Goal: Download file/media

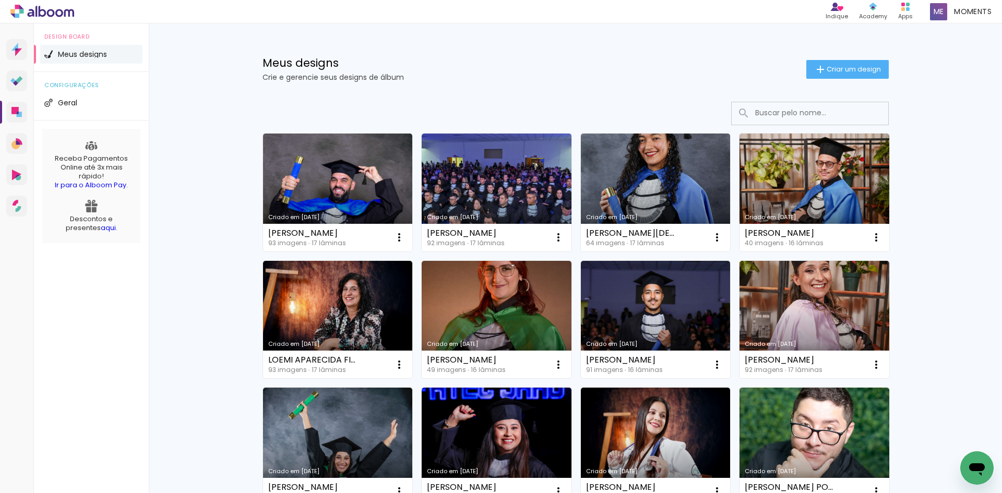
click at [789, 115] on input at bounding box center [824, 112] width 149 height 21
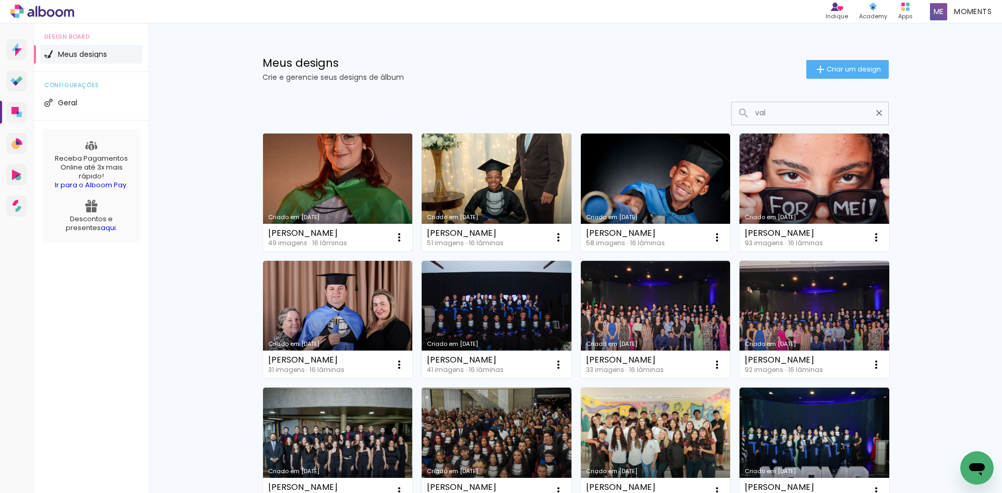
type input "val"
type paper-input "val"
click at [369, 161] on link "Criado em 02/10/25" at bounding box center [338, 193] width 150 height 118
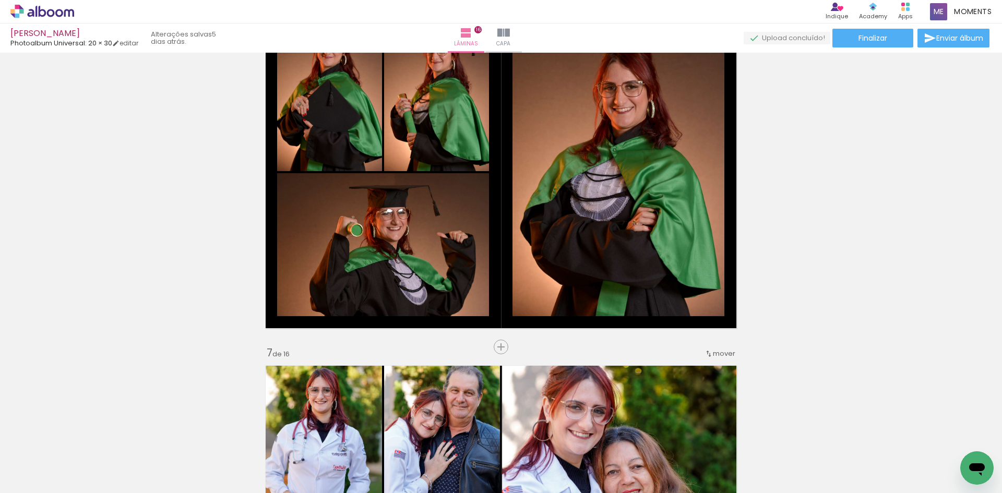
scroll to position [1932, 0]
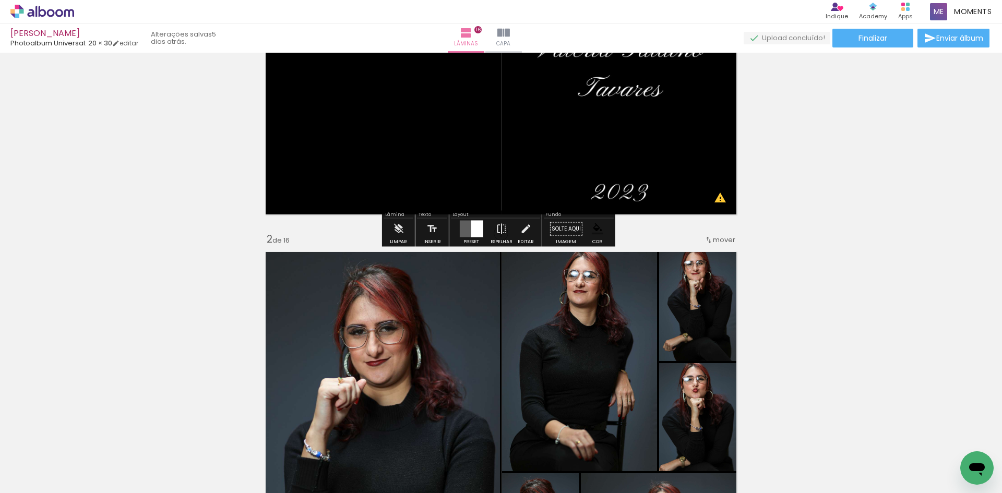
scroll to position [209, 0]
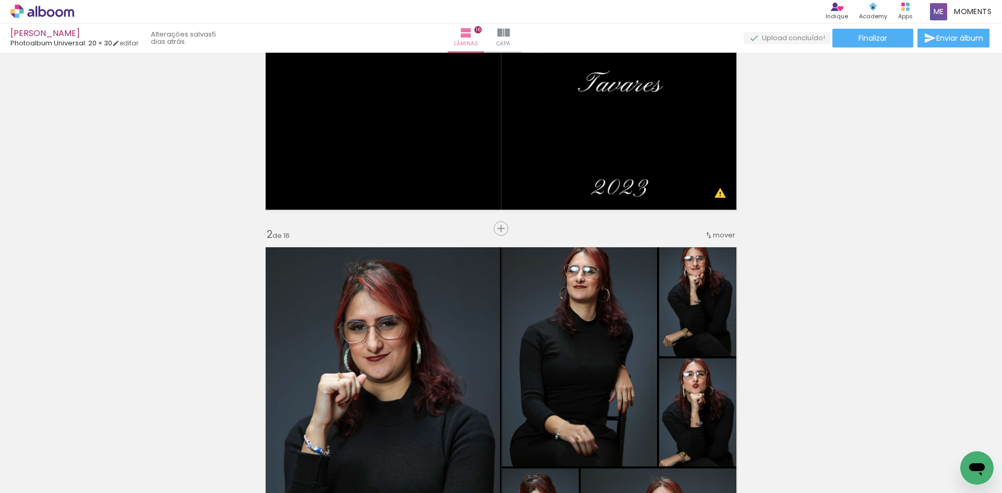
click at [51, 8] on icon at bounding box center [42, 12] width 64 height 14
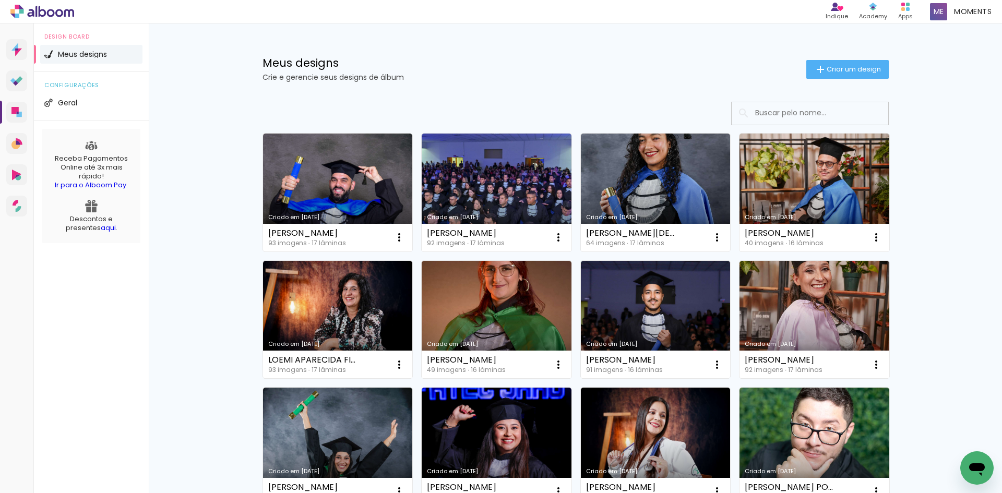
click at [778, 118] on input at bounding box center [824, 112] width 149 height 21
paste input "VINÍCIUS MONTEIRO TORRES"
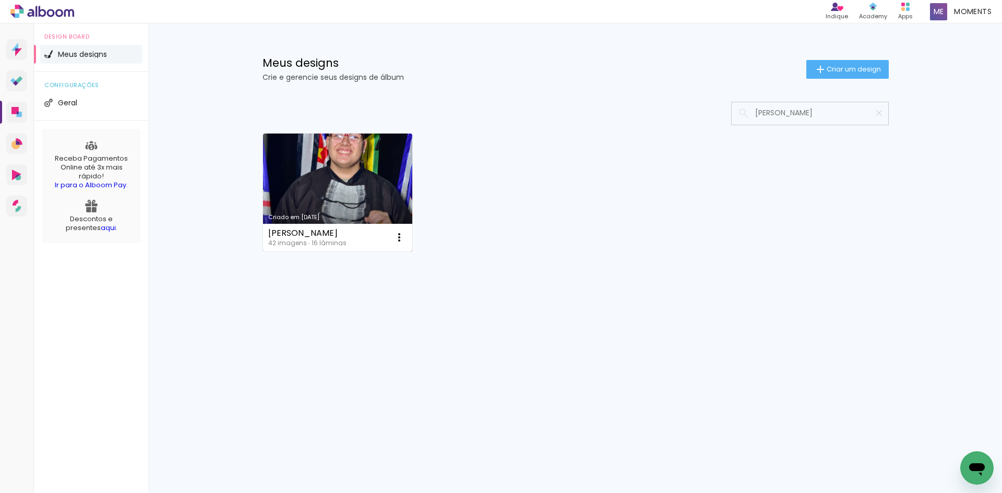
type input "VINÍCIUS MONTEIRO TORRES"
type paper-input "VINÍCIUS MONTEIRO TORRES"
click at [351, 183] on link "Criado em 25/09/25" at bounding box center [338, 193] width 150 height 118
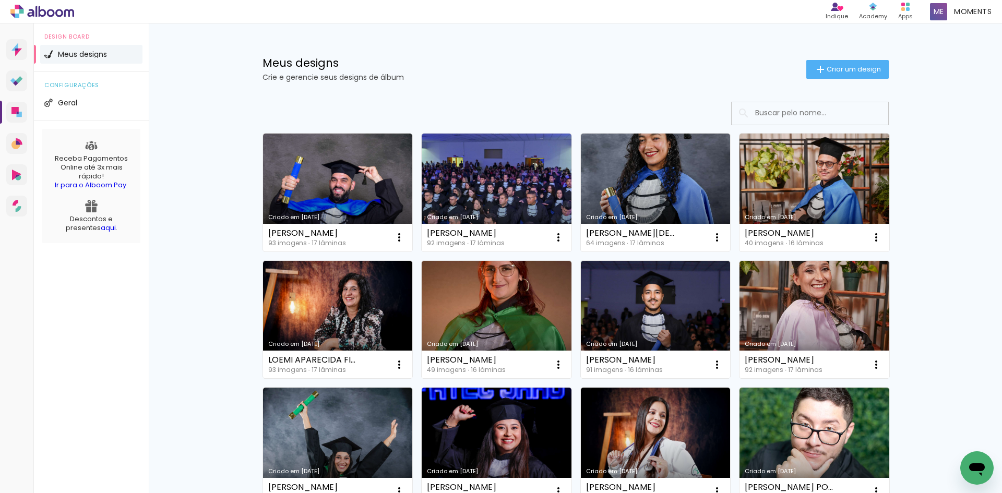
click at [58, 11] on icon at bounding box center [42, 12] width 64 height 14
click at [48, 9] on icon at bounding box center [42, 12] width 64 height 14
click at [818, 113] on input at bounding box center [824, 112] width 149 height 21
paste input "ALEF [PERSON_NAME]"
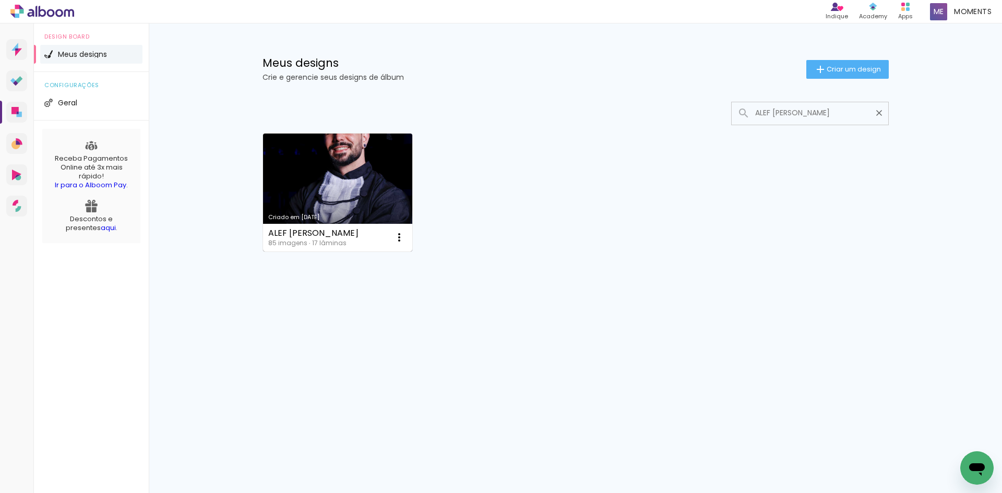
type input "ALEF [PERSON_NAME]"
type paper-input "ALEF [PERSON_NAME]"
click at [401, 197] on link "Criado em [DATE]" at bounding box center [338, 193] width 150 height 118
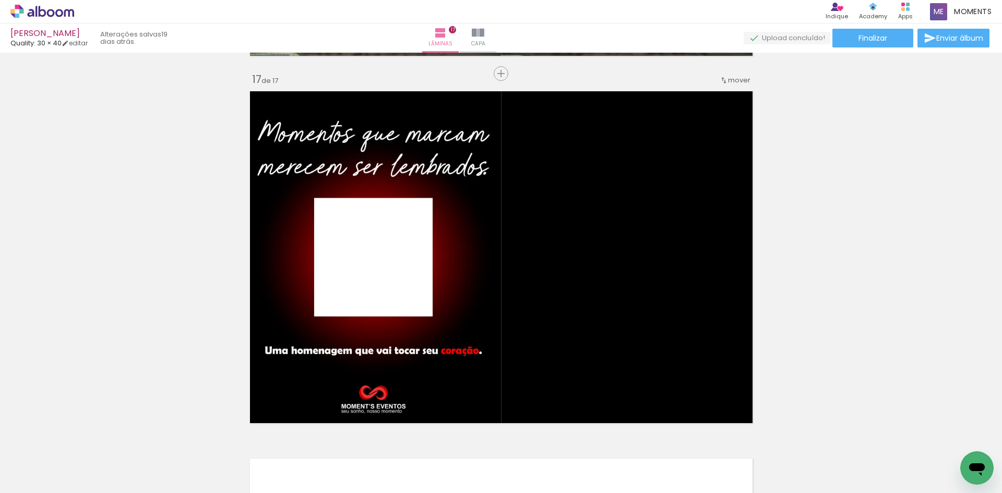
scroll to position [5899, 0]
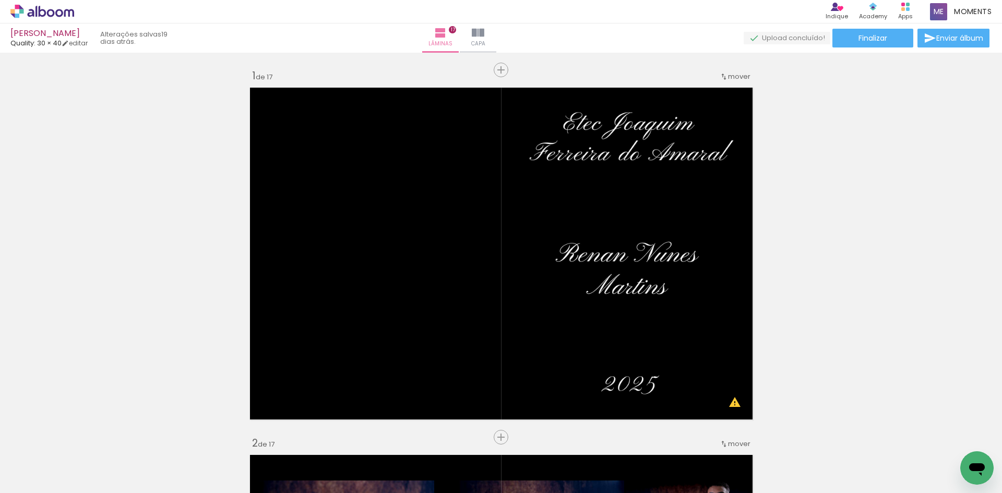
scroll to position [5899, 0]
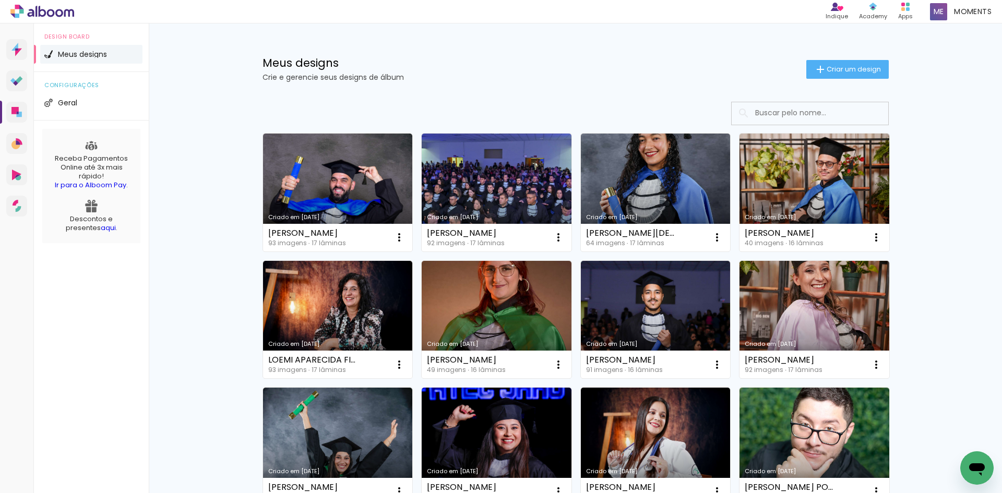
click at [811, 118] on input at bounding box center [824, 112] width 149 height 21
paste input "SILVANA APARECIDA DE ALMEIDA LOPES"
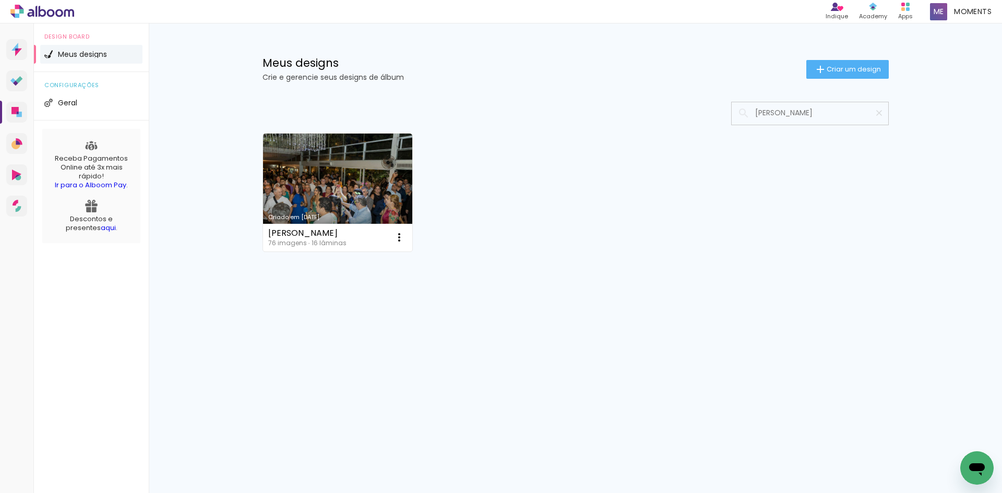
scroll to position [0, 17]
type input "SILVANA APARECIDA DE ALMEIDA LOPES"
type paper-input "SILVANA APARECIDA DE ALMEIDA LOPES"
click at [373, 192] on link "Criado em 04/07/25" at bounding box center [338, 193] width 150 height 118
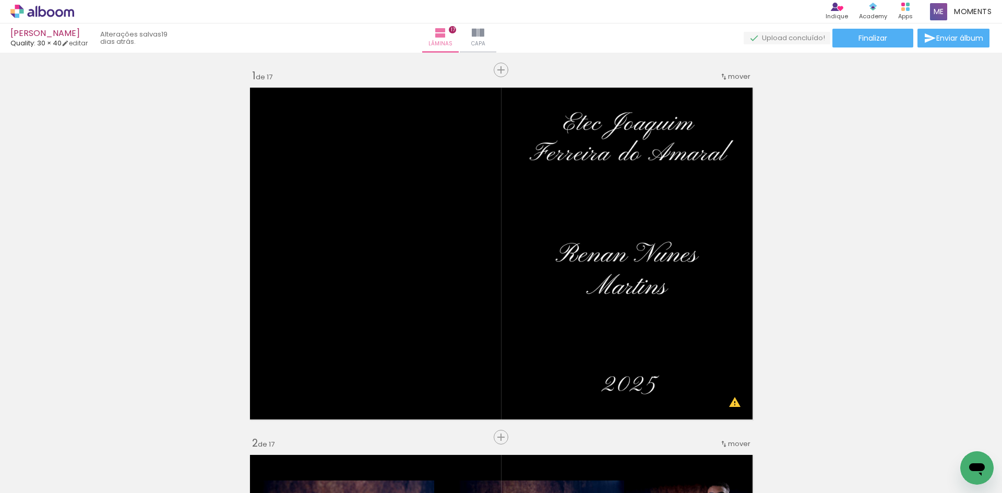
scroll to position [5899, 0]
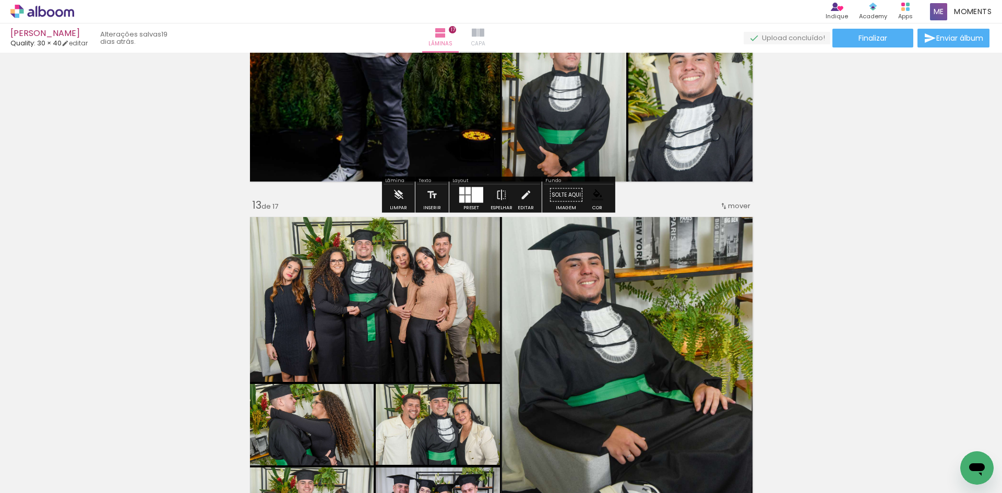
click at [484, 38] on iron-icon at bounding box center [478, 33] width 13 height 13
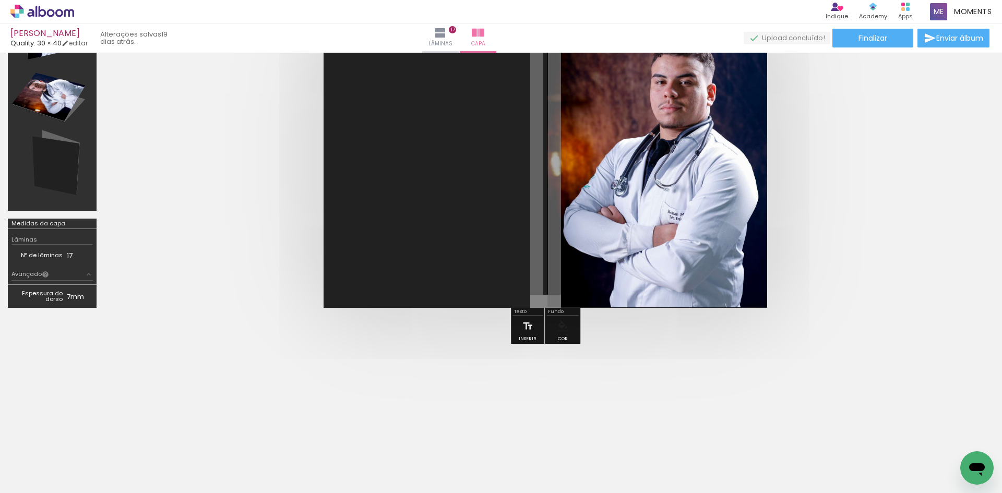
scroll to position [40, 0]
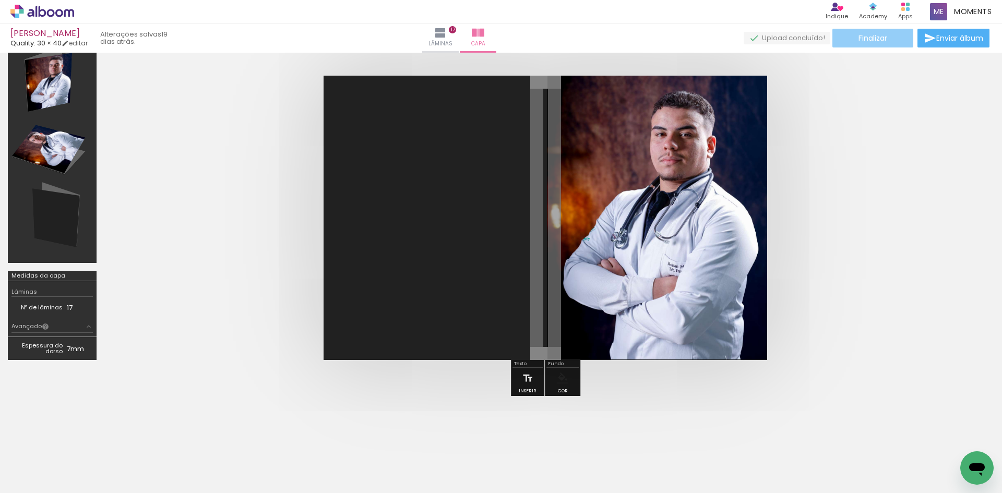
click at [848, 35] on paper-button "Finalizar" at bounding box center [873, 38] width 81 height 19
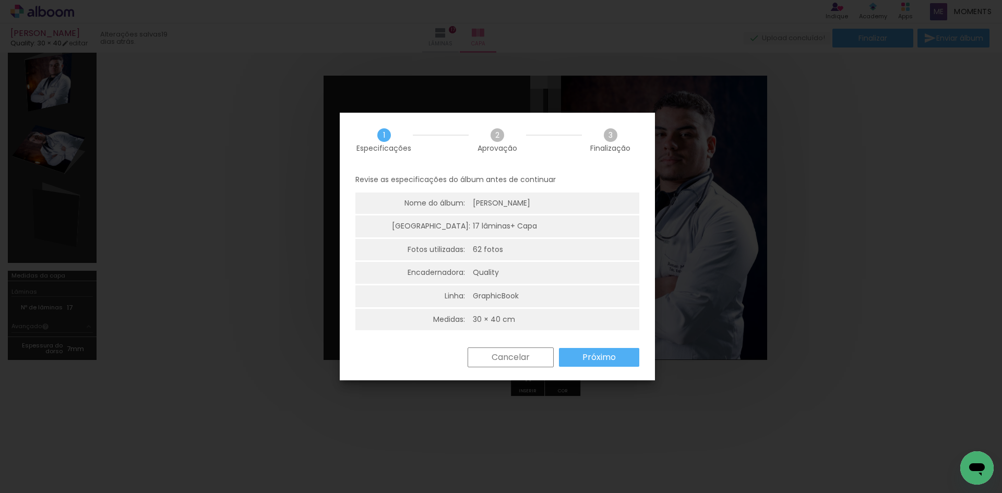
click at [596, 347] on div "Revise as especificações do álbum antes de continuar Nome do álbum: RENAN NUNES…" at bounding box center [497, 258] width 315 height 180
click at [0, 0] on slot "Próximo" at bounding box center [0, 0] width 0 height 0
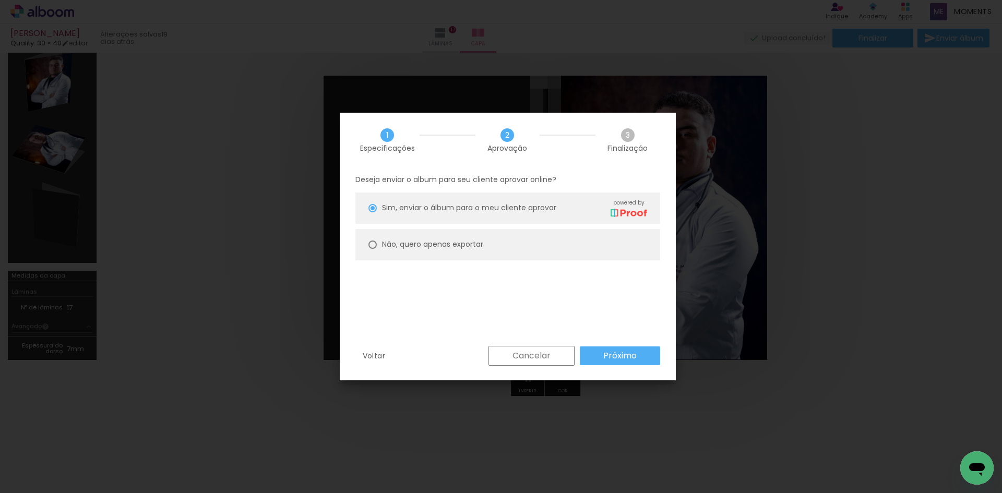
click at [566, 241] on paper-radio-button "Não, quero apenas exportar" at bounding box center [508, 244] width 305 height 31
type paper-radio-button "on"
click at [0, 0] on slot "Próximo" at bounding box center [0, 0] width 0 height 0
type input "Alta, 300 DPI"
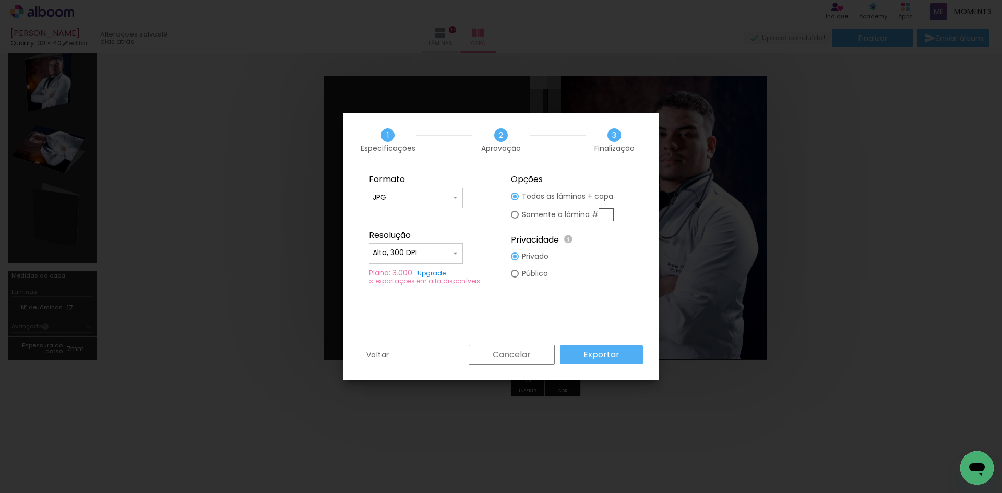
click at [0, 0] on slot "Exportar" at bounding box center [0, 0] width 0 height 0
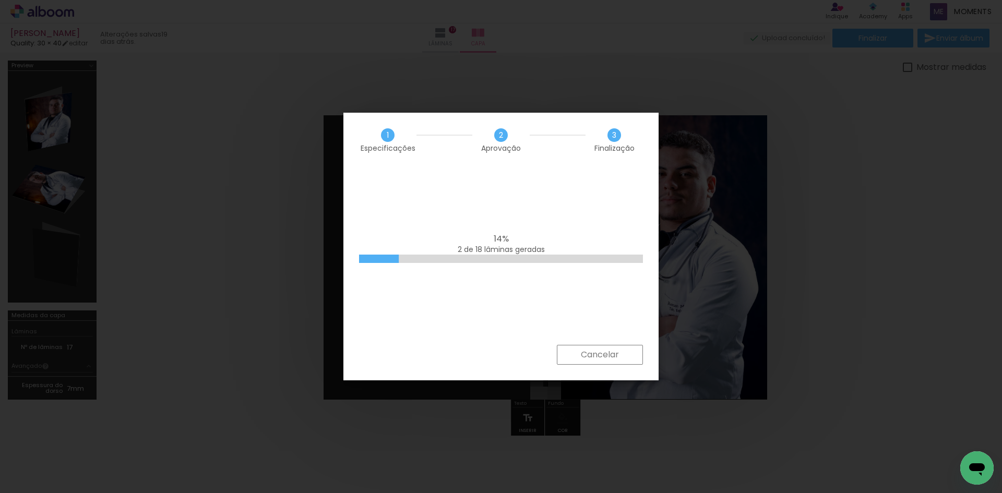
scroll to position [40, 0]
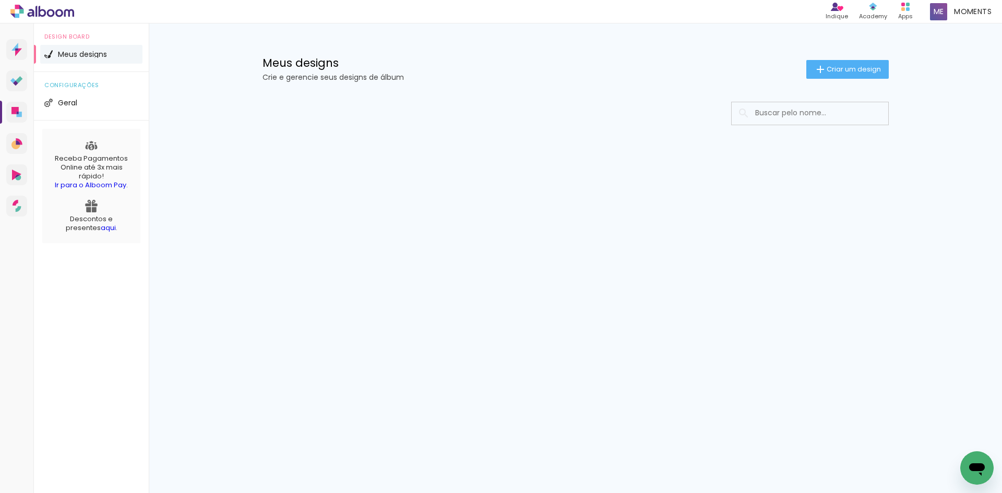
click at [748, 114] on iron-icon at bounding box center [744, 113] width 13 height 13
click at [764, 110] on input at bounding box center [824, 112] width 149 height 21
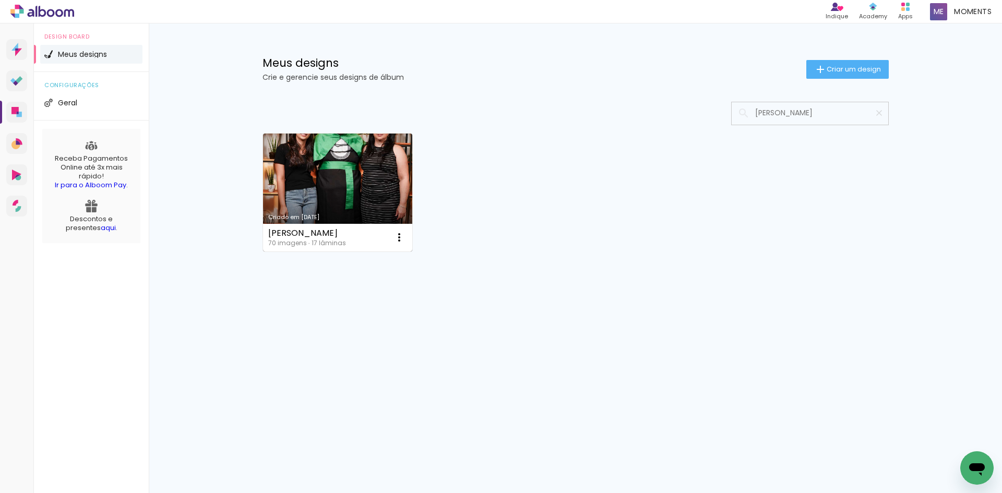
type input "ADEMIR LOPES"
type paper-input "ADEMIR LOPES"
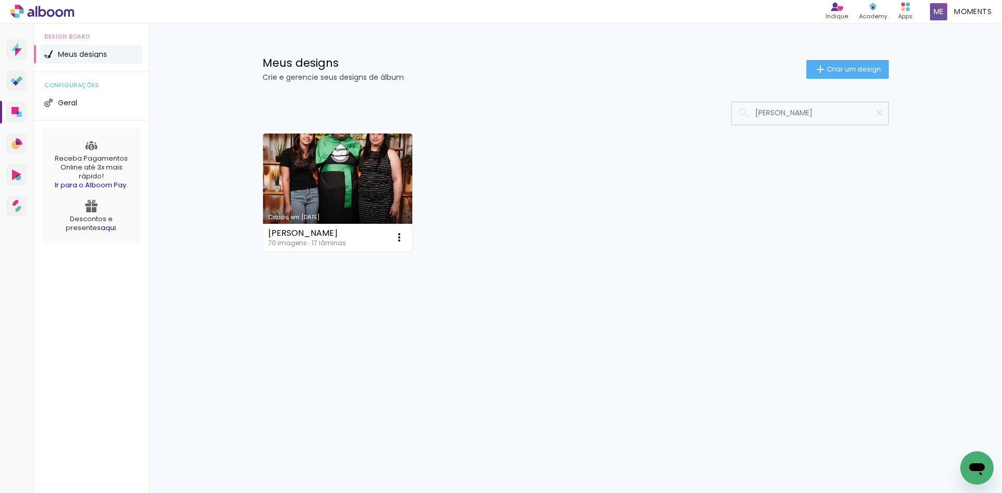
click at [385, 197] on link "Criado em [DATE]" at bounding box center [338, 193] width 150 height 118
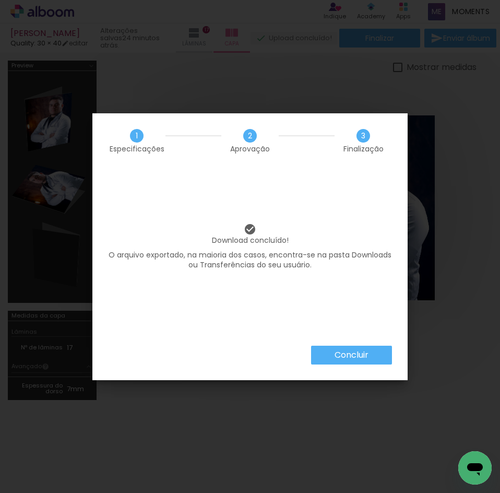
scroll to position [40, 0]
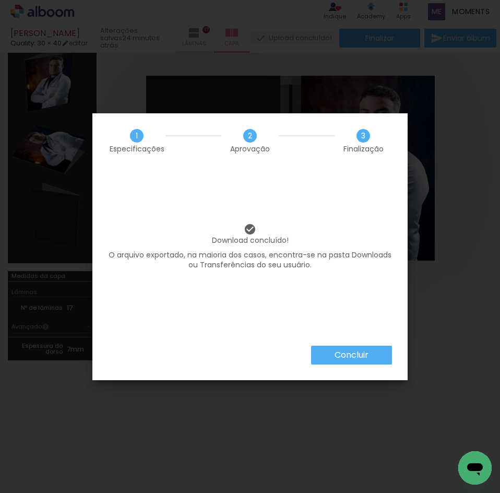
drag, startPoint x: 346, startPoint y: 350, endPoint x: 338, endPoint y: 345, distance: 9.1
click at [0, 0] on slot "Concluir" at bounding box center [0, 0] width 0 height 0
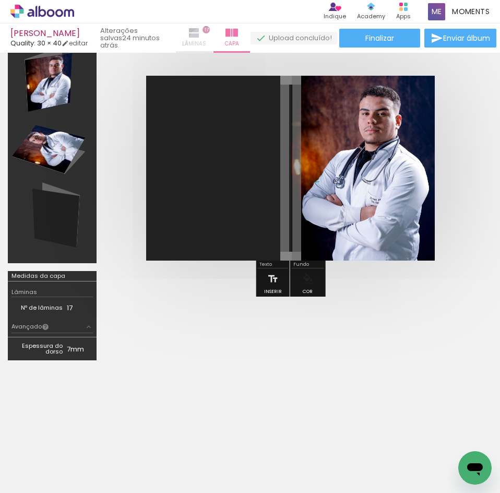
click at [206, 42] on span "Lâminas" at bounding box center [194, 43] width 24 height 9
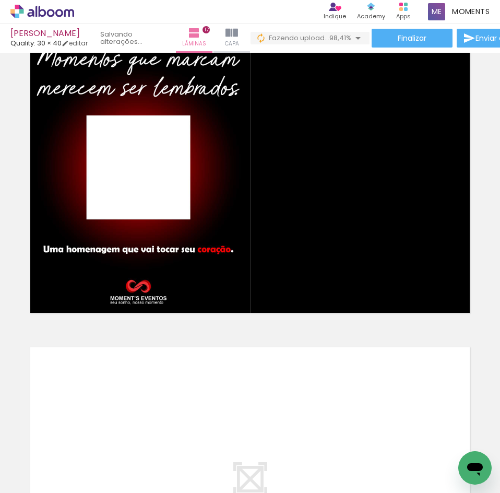
scroll to position [0, 3272]
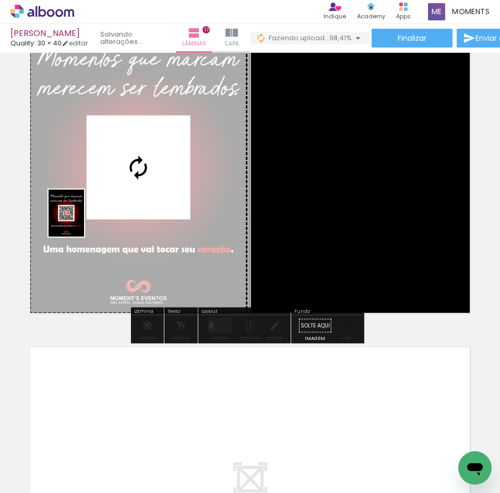
drag, startPoint x: 452, startPoint y: 456, endPoint x: 80, endPoint y: 221, distance: 440.0
click at [80, 221] on quentale-workspace at bounding box center [250, 246] width 500 height 493
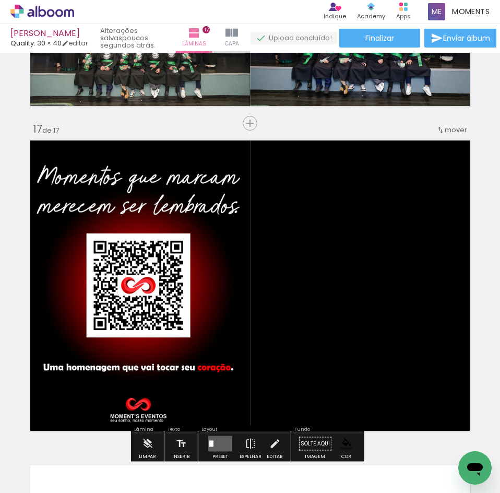
scroll to position [5051, 0]
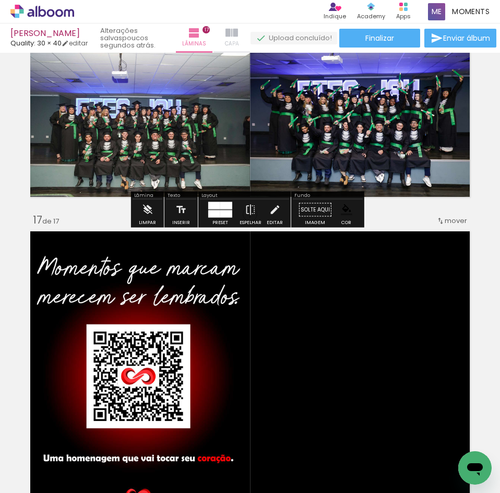
click at [239, 42] on span "Capa" at bounding box center [232, 43] width 14 height 9
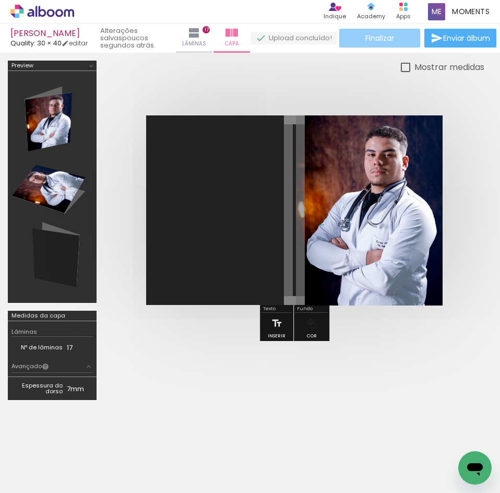
click at [410, 33] on paper-button "Finalizar" at bounding box center [379, 38] width 81 height 19
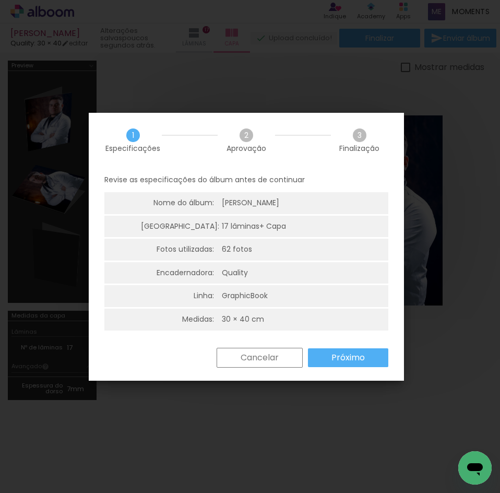
click at [0, 0] on slot "Próximo" at bounding box center [0, 0] width 0 height 0
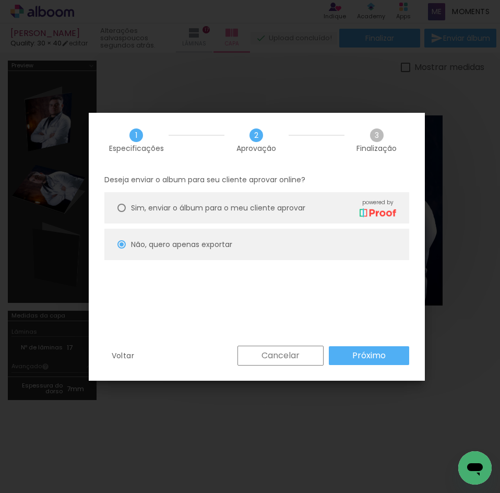
click at [348, 352] on paper-button "Próximo" at bounding box center [369, 355] width 80 height 19
type input "Alta, 300 DPI"
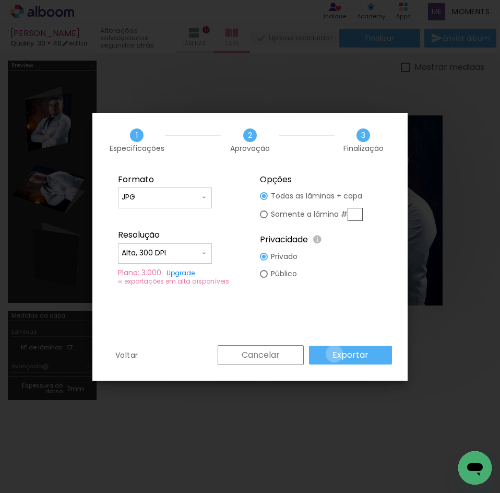
click at [0, 0] on slot "Exportar" at bounding box center [0, 0] width 0 height 0
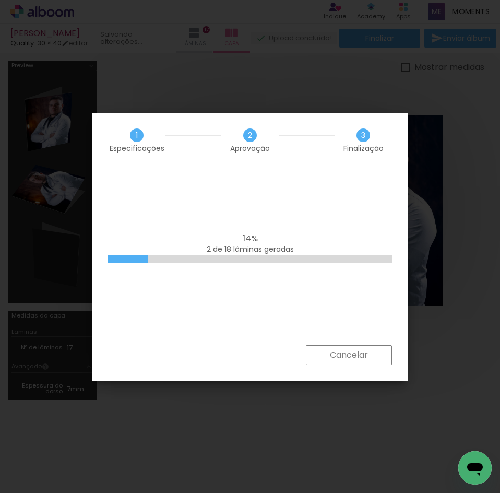
scroll to position [0, 3272]
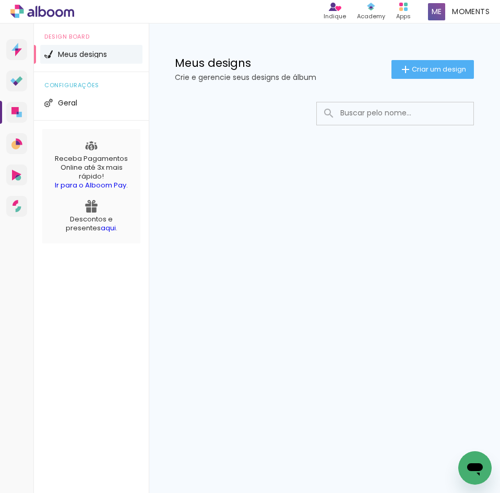
click at [405, 114] on input at bounding box center [409, 112] width 149 height 21
paste input "[PERSON_NAME]"
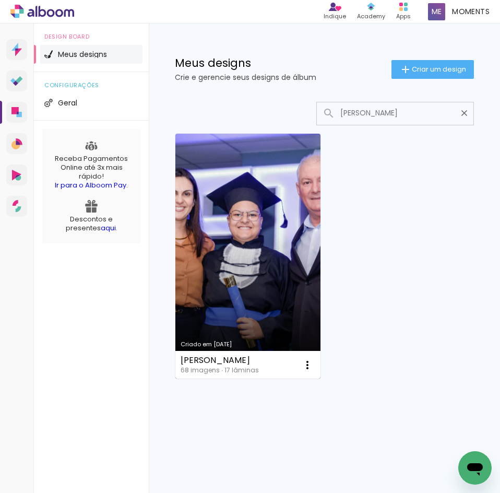
type input "[PERSON_NAME]"
type paper-input "[PERSON_NAME]"
click at [264, 197] on link "Criado em [DATE]" at bounding box center [247, 256] width 145 height 245
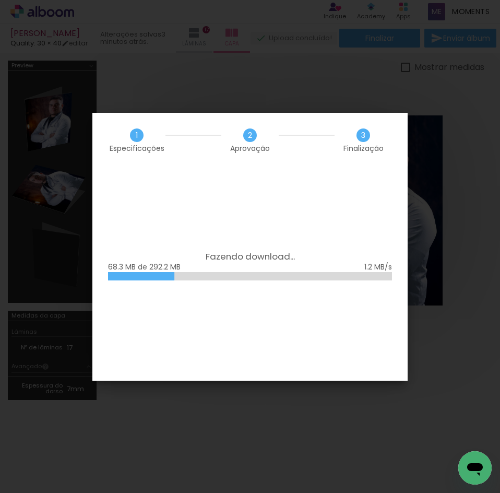
scroll to position [0, 3272]
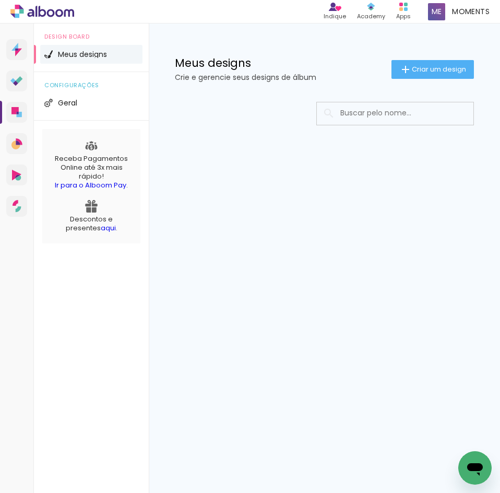
click at [352, 113] on input at bounding box center [409, 112] width 149 height 21
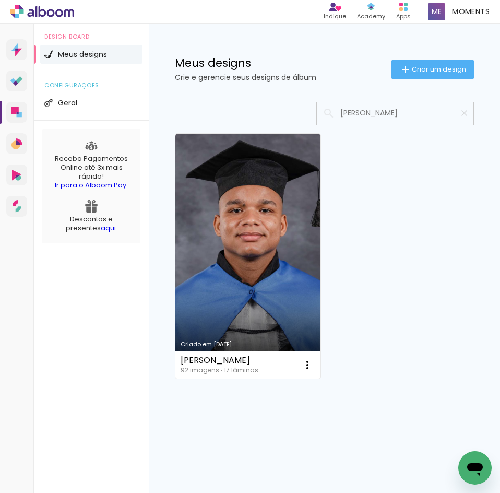
type input "[PERSON_NAME]"
type paper-input "[PERSON_NAME]"
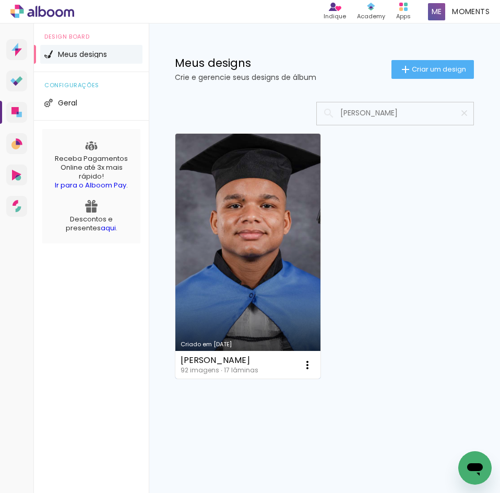
click at [279, 223] on link "Criado em [DATE]" at bounding box center [247, 256] width 145 height 245
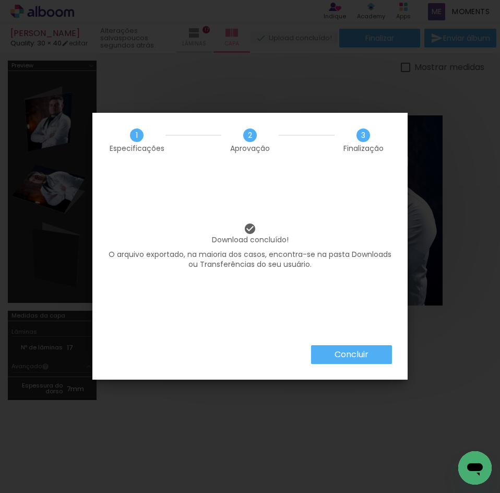
scroll to position [0, 3272]
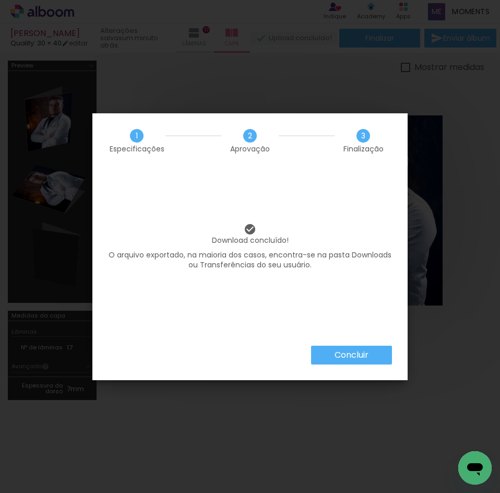
scroll to position [0, 2770]
drag, startPoint x: 353, startPoint y: 342, endPoint x: 350, endPoint y: 350, distance: 8.8
click at [352, 345] on div "Download concluído! O arquivo exportado, na maioria dos casos, encontra-se na p…" at bounding box center [249, 256] width 315 height 177
click at [0, 0] on slot "Concluir" at bounding box center [0, 0] width 0 height 0
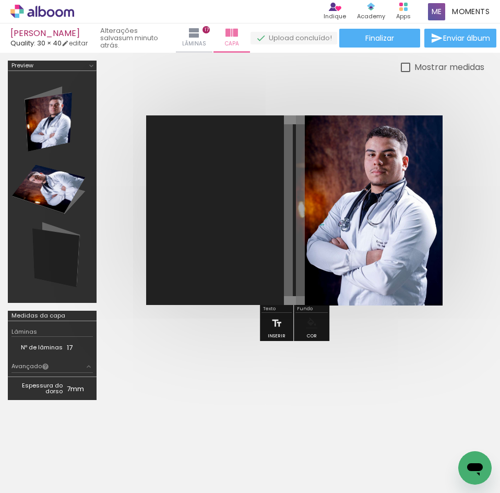
click at [54, 8] on icon at bounding box center [42, 12] width 64 height 14
